Goal: Navigation & Orientation: Find specific page/section

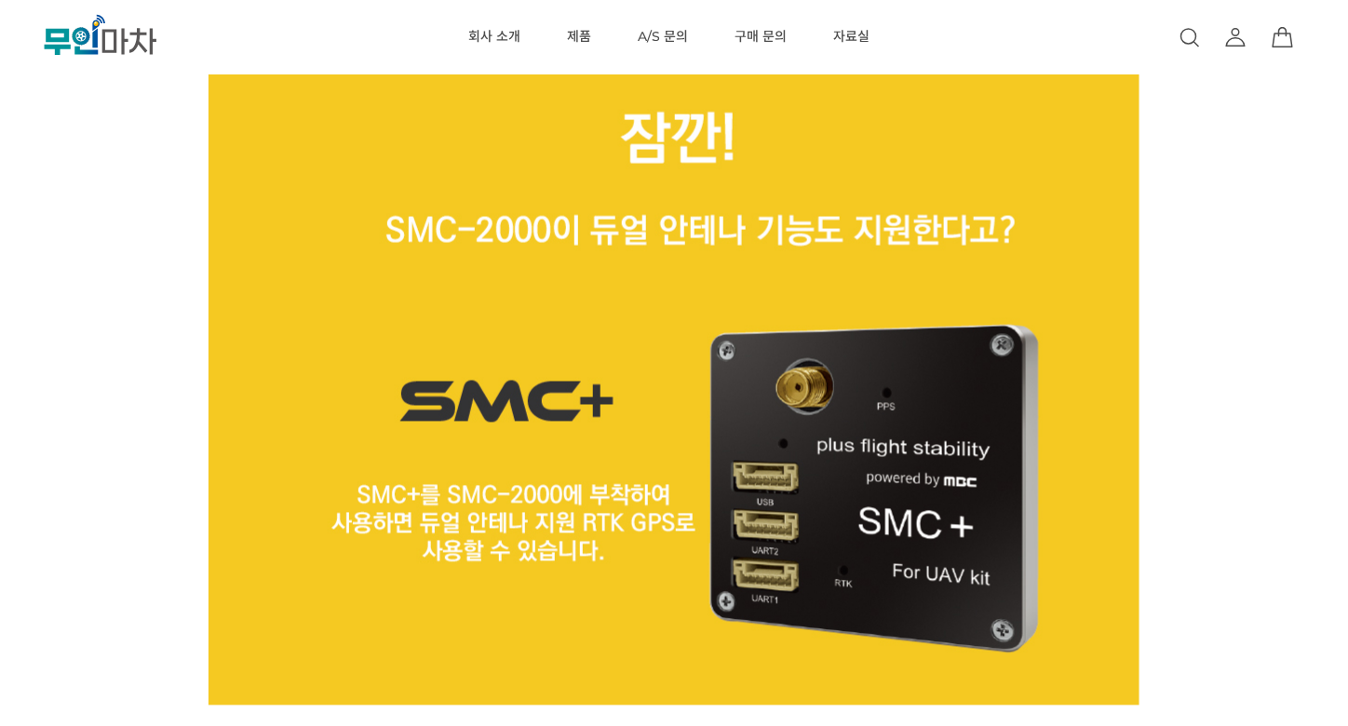
scroll to position [859, 0]
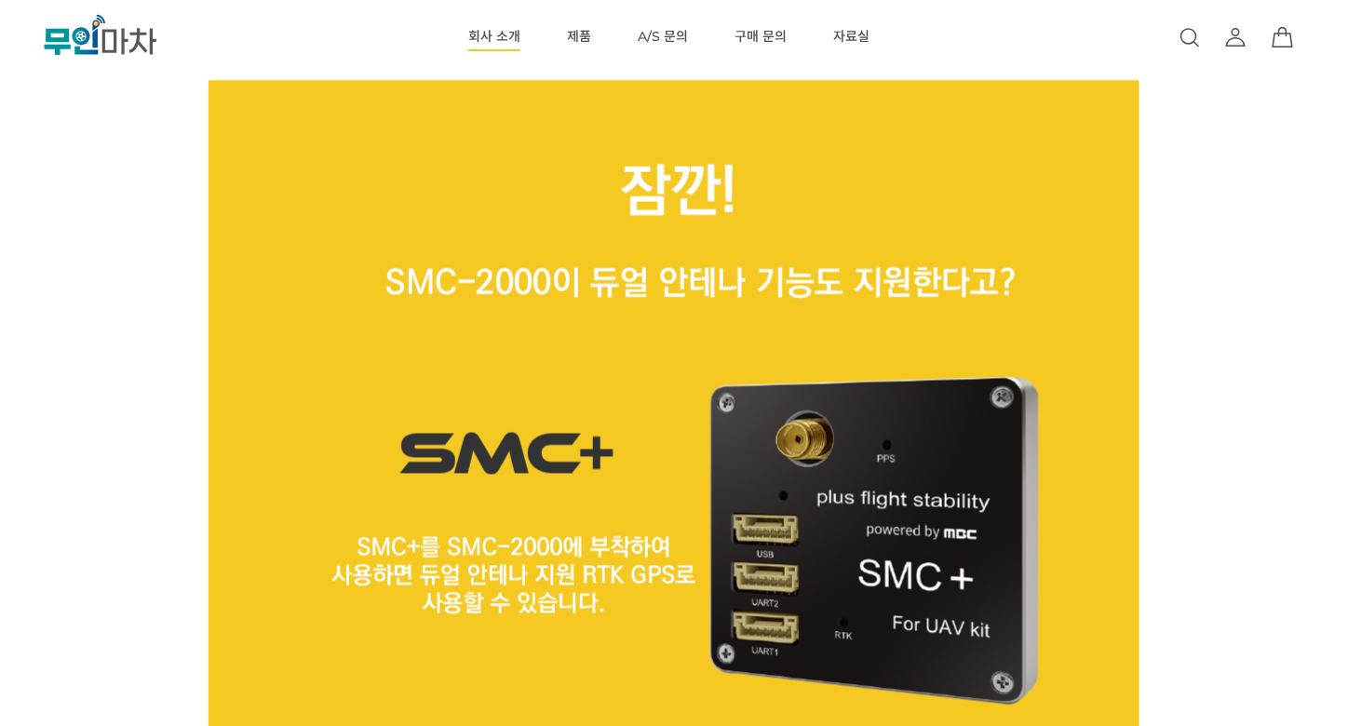
click at [511, 34] on link "회사 소개" at bounding box center [494, 37] width 52 height 74
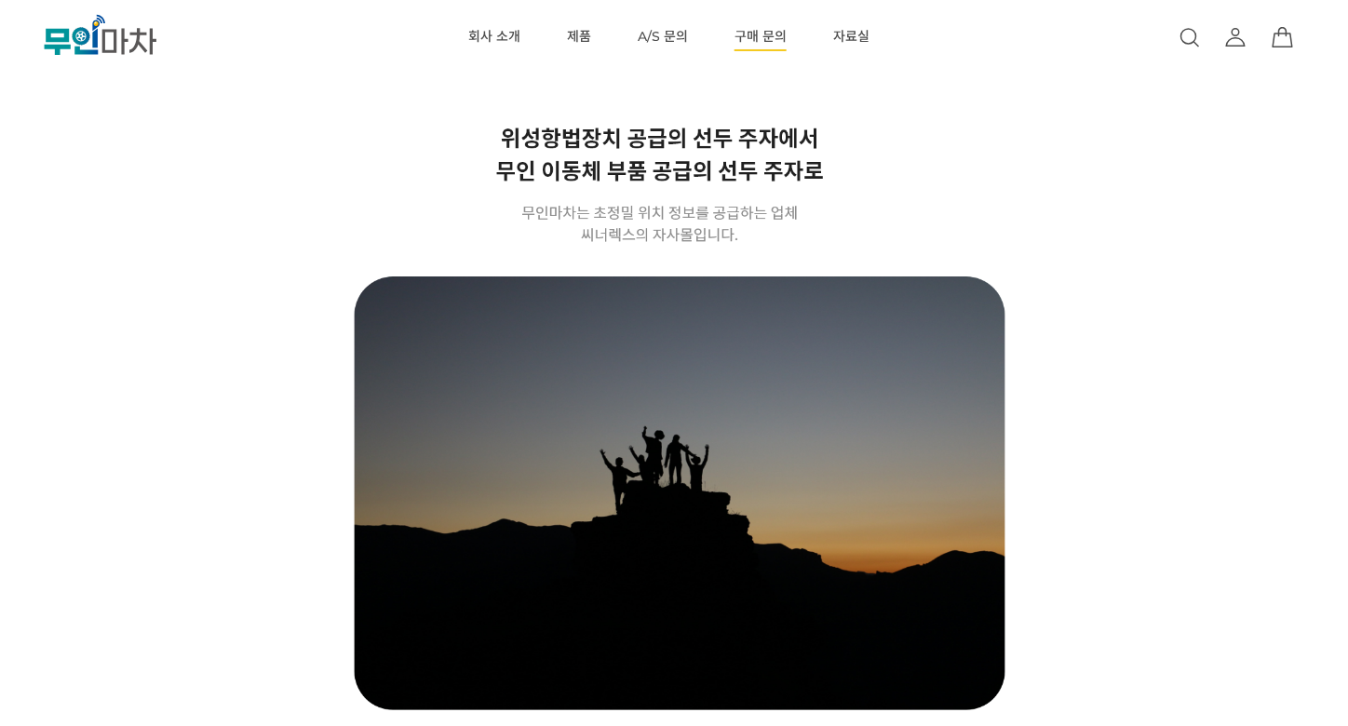
click at [762, 32] on link "구매 문의" at bounding box center [761, 37] width 52 height 74
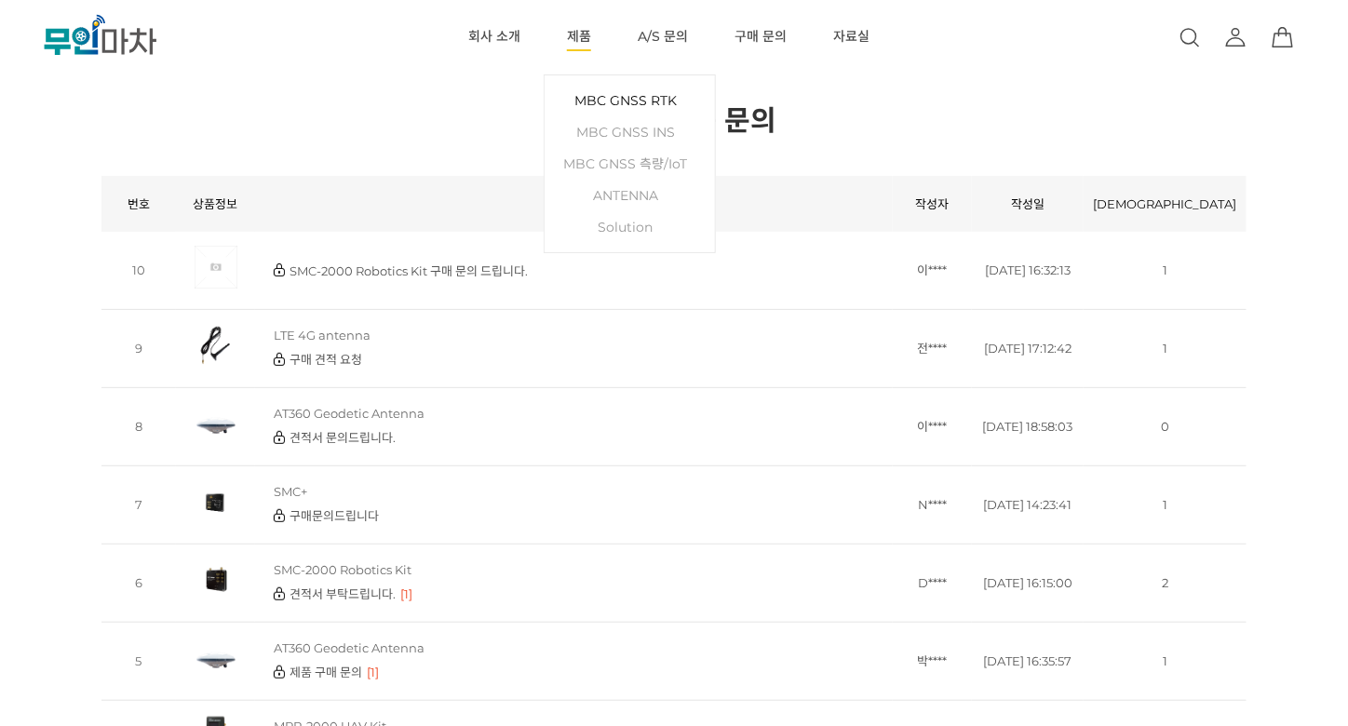
click at [628, 100] on link "MBC GNSS RTK" at bounding box center [630, 101] width 152 height 32
